Goal: Complete application form

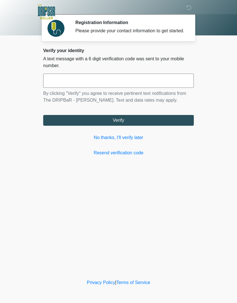
click at [157, 86] on input "text" at bounding box center [118, 81] width 150 height 14
type input "*"
type input "******"
click at [148, 126] on button "Verify" at bounding box center [118, 120] width 150 height 11
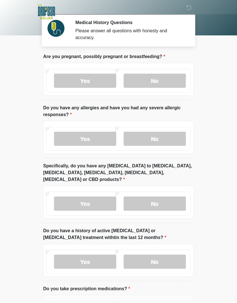
click at [86, 67] on div "Yes No" at bounding box center [118, 79] width 150 height 33
click at [86, 87] on label "Yes" at bounding box center [85, 81] width 62 height 14
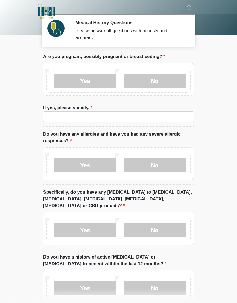
click at [157, 165] on label "No" at bounding box center [154, 165] width 62 height 14
click at [138, 118] on input "If yes, please specify." at bounding box center [118, 116] width 150 height 11
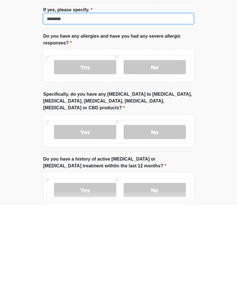
type input "********"
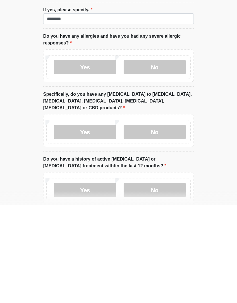
click at [164, 223] on label "No" at bounding box center [154, 230] width 62 height 14
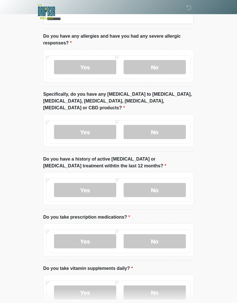
click at [162, 178] on div "Yes No" at bounding box center [118, 190] width 144 height 24
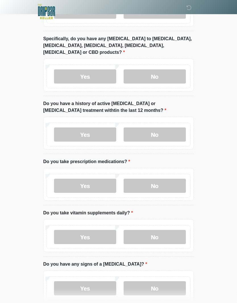
click at [162, 128] on label "No" at bounding box center [154, 135] width 62 height 14
click at [155, 181] on label "No" at bounding box center [154, 186] width 62 height 14
click at [155, 230] on label "No" at bounding box center [154, 237] width 62 height 14
click at [89, 230] on label "Yes" at bounding box center [85, 237] width 62 height 14
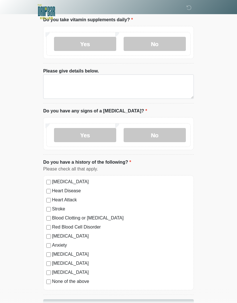
scroll to position [354, 0]
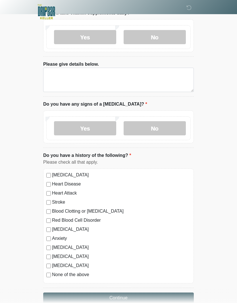
click at [166, 126] on label "No" at bounding box center [154, 128] width 62 height 14
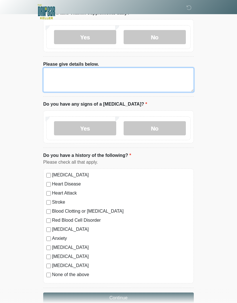
click at [146, 75] on textarea "Please give details below." at bounding box center [118, 80] width 150 height 24
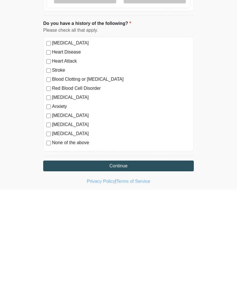
scroll to position [377, 0]
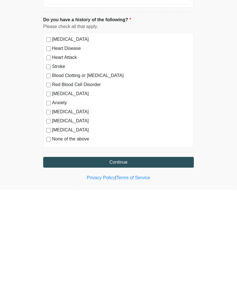
type textarea "**********"
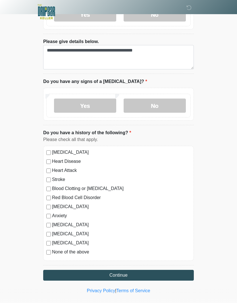
click at [47, 88] on div "Yes No" at bounding box center [118, 104] width 150 height 33
click at [44, 210] on div "High Blood Pressure Heart Disease Heart Attack Stroke Blood Clotting or Bleedin…" at bounding box center [118, 203] width 150 height 115
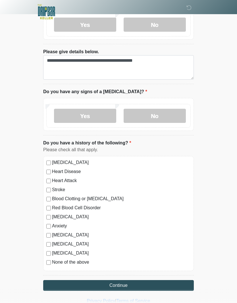
scroll to position [354, 0]
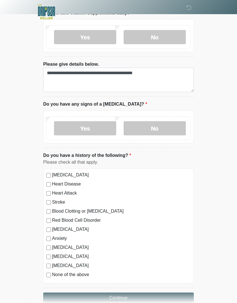
click at [116, 293] on button "Continue" at bounding box center [118, 298] width 150 height 11
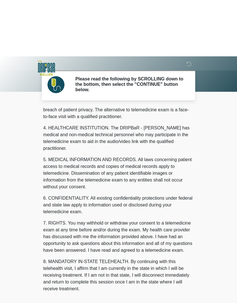
scroll to position [139, 0]
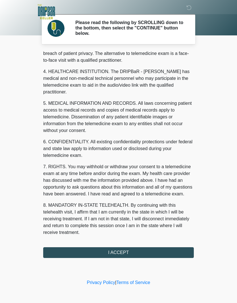
click at [116, 248] on button "I ACCEPT" at bounding box center [118, 253] width 150 height 11
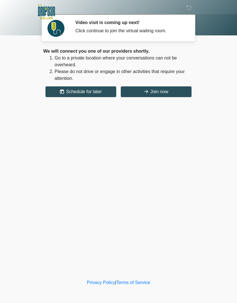
click at [160, 90] on button "Join now" at bounding box center [156, 91] width 71 height 11
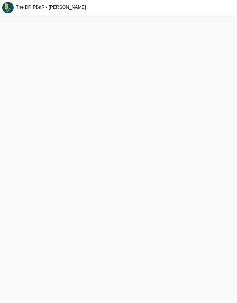
scroll to position [1, 0]
